Goal: Task Accomplishment & Management: Use online tool/utility

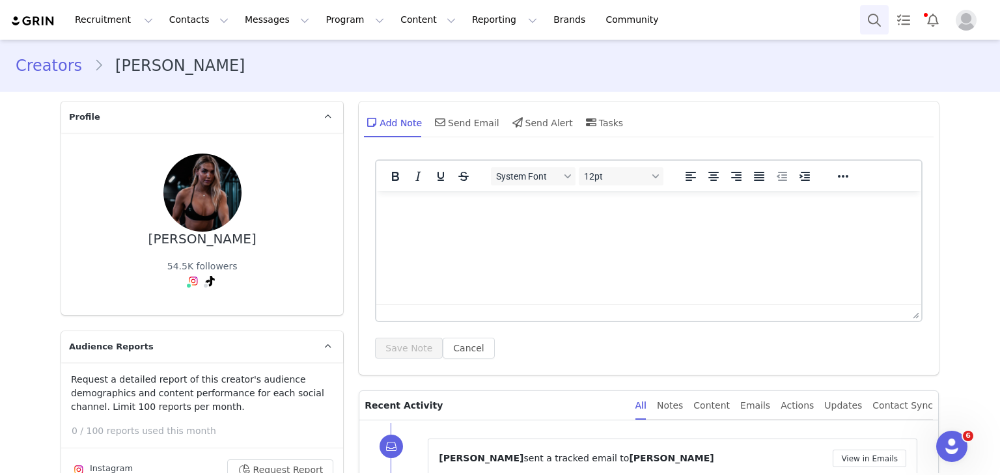
scroll to position [44, 0]
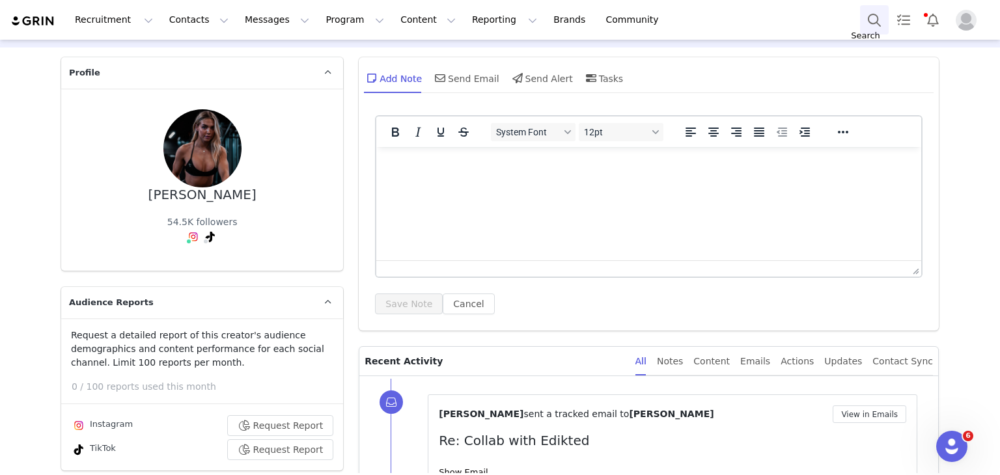
click at [861, 23] on button "Search" at bounding box center [874, 19] width 29 height 29
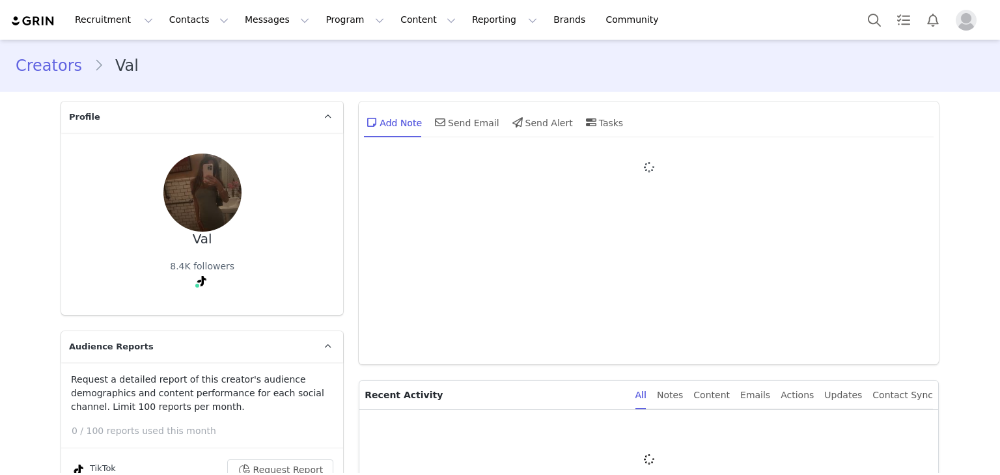
type input "+1 ([GEOGRAPHIC_DATA])"
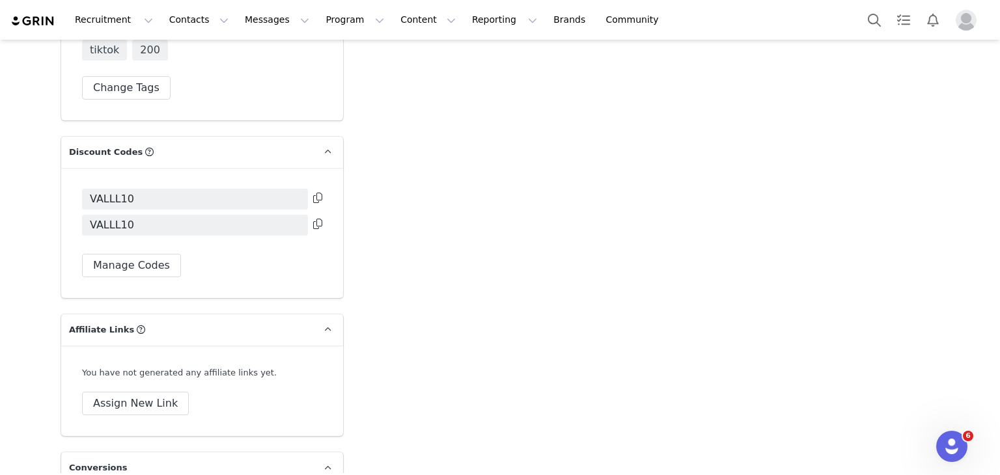
scroll to position [4060, 0]
click at [104, 252] on button "Manage Codes" at bounding box center [131, 263] width 99 height 23
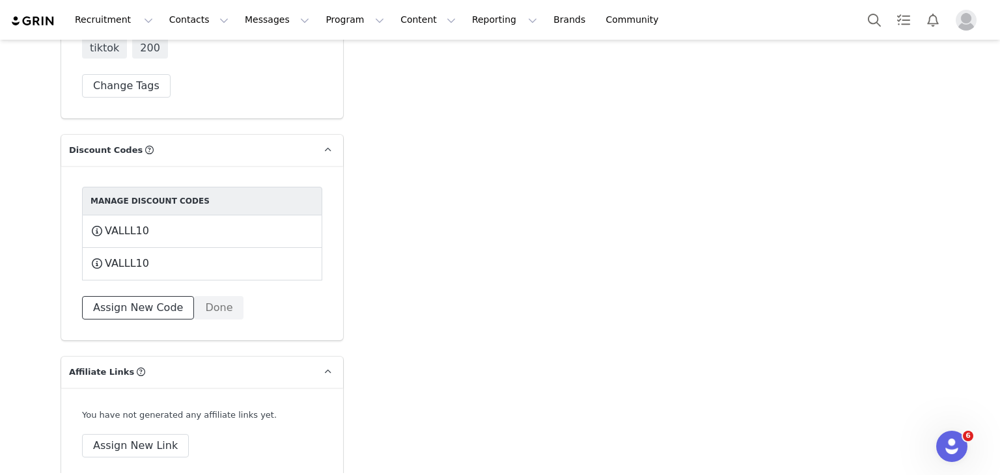
click at [109, 296] on button "Assign New Code" at bounding box center [138, 307] width 112 height 23
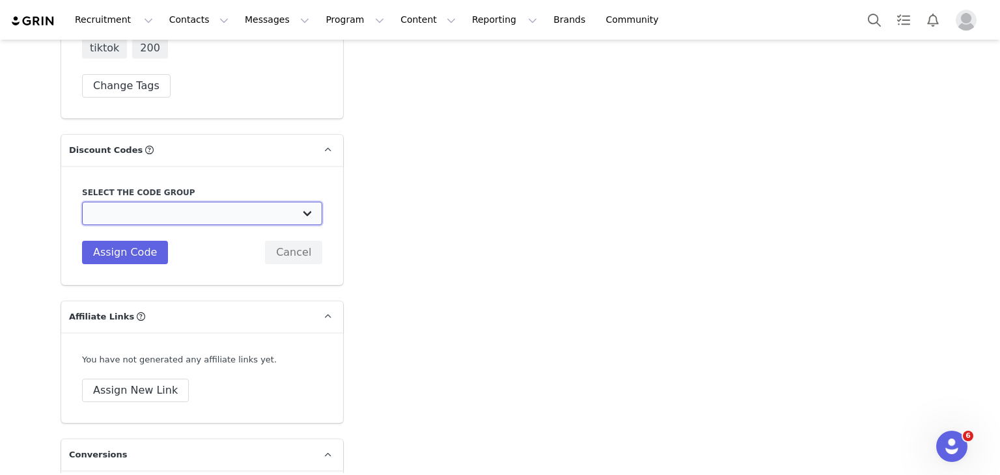
click at [161, 202] on select "Edikted UK: NEW TIKTOK ❤️ Edikted UK: NEW IG ❤️ Edikted: Students + IG Edikted:…" at bounding box center [202, 213] width 240 height 23
select select "10009859"
click at [82, 202] on select "Edikted UK: NEW TIKTOK ❤️ Edikted UK: NEW IG ❤️ Edikted: Students + IG Edikted:…" at bounding box center [202, 213] width 240 height 23
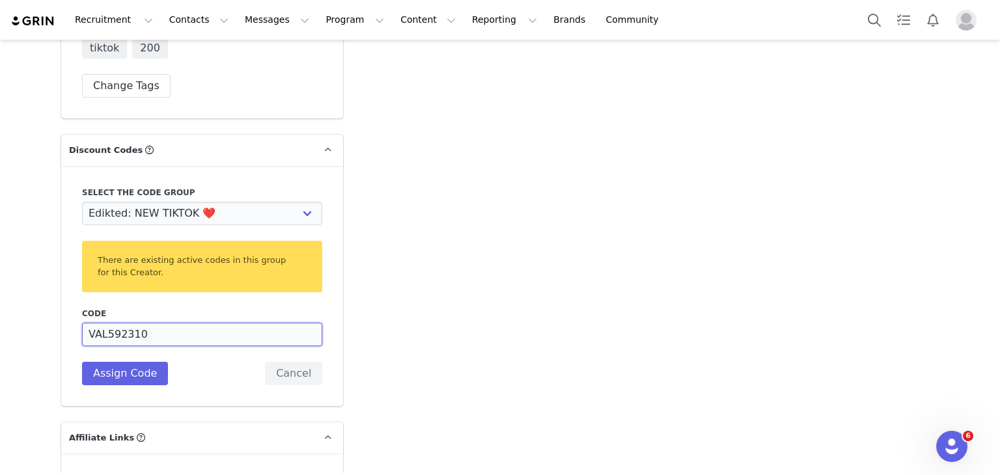
click at [122, 323] on input "VAL592310" at bounding box center [202, 334] width 240 height 23
type input "VALHAL10"
click at [120, 362] on button "Assign Code" at bounding box center [125, 373] width 86 height 23
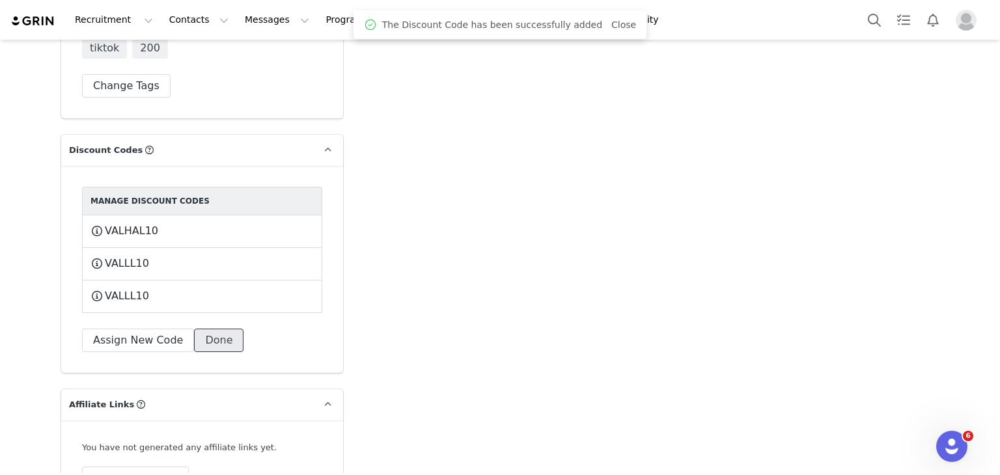
click at [202, 329] on button "Done" at bounding box center [218, 340] width 49 height 23
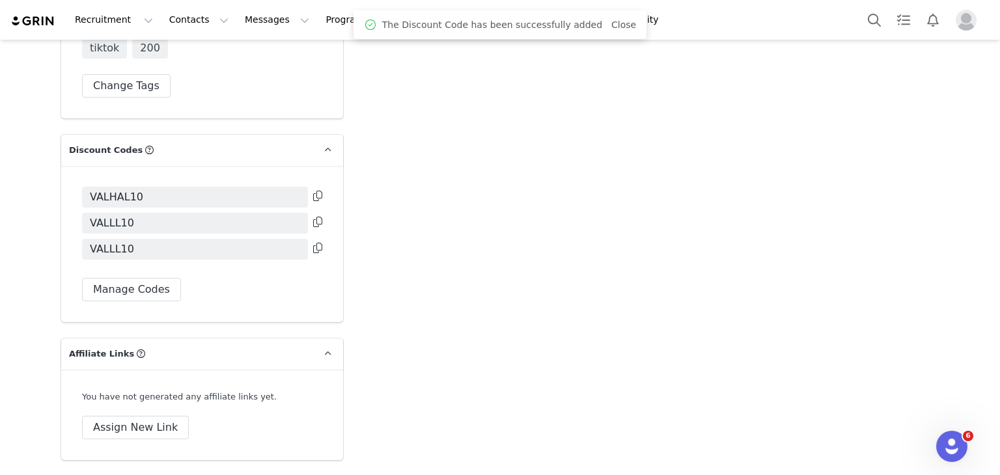
click at [313, 191] on icon at bounding box center [317, 196] width 9 height 10
